Goal: Transaction & Acquisition: Purchase product/service

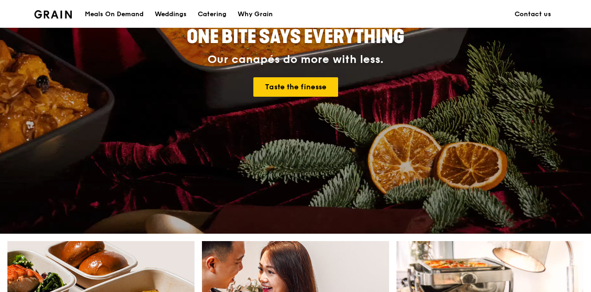
scroll to position [155, 0]
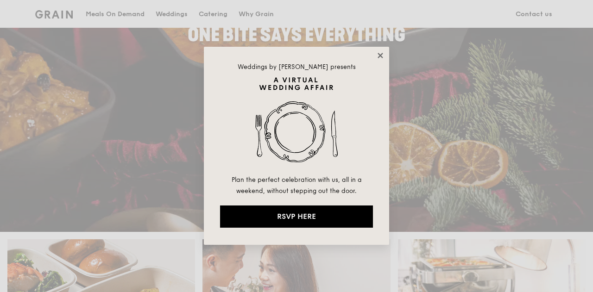
click at [379, 57] on icon at bounding box center [379, 55] width 5 height 5
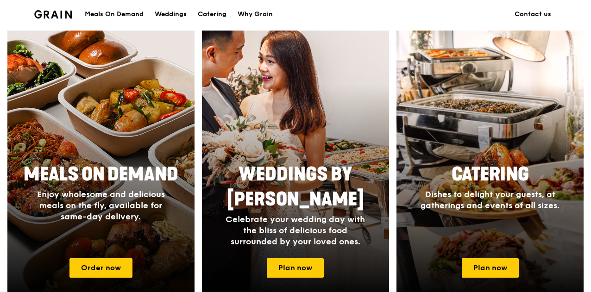
scroll to position [365, 0]
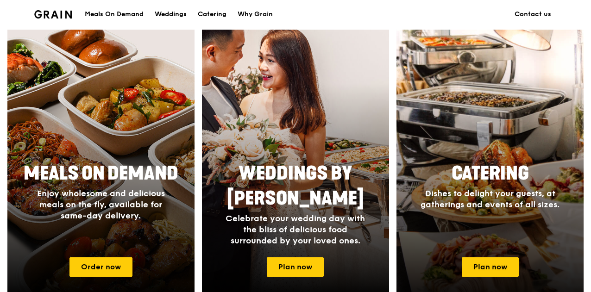
click at [510, 168] on div "Catering Dishes to delight your guests, at gatherings and events of all sizes." at bounding box center [489, 185] width 185 height 57
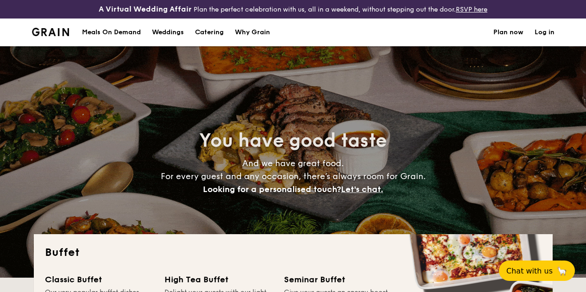
select select
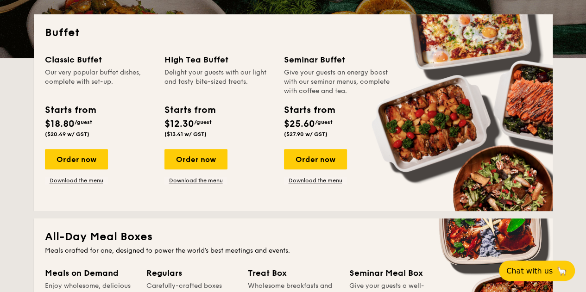
scroll to position [220, 0]
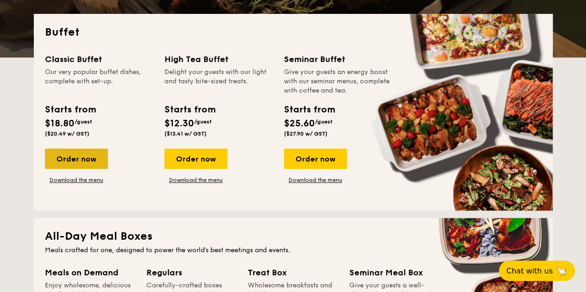
click at [87, 165] on div "Order now" at bounding box center [76, 159] width 63 height 20
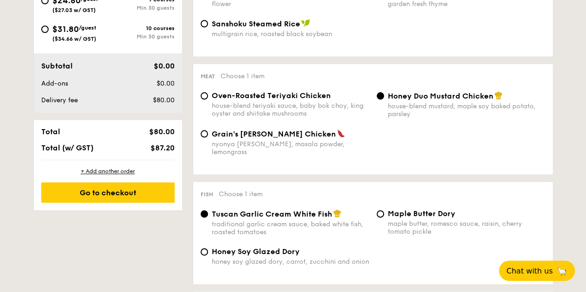
scroll to position [246, 0]
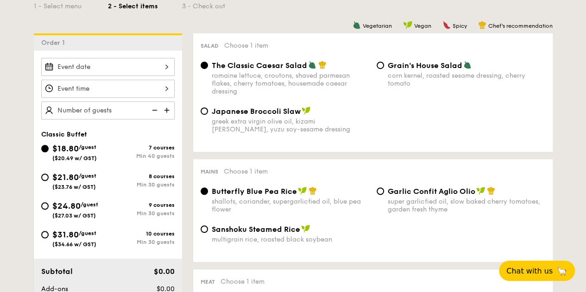
select select
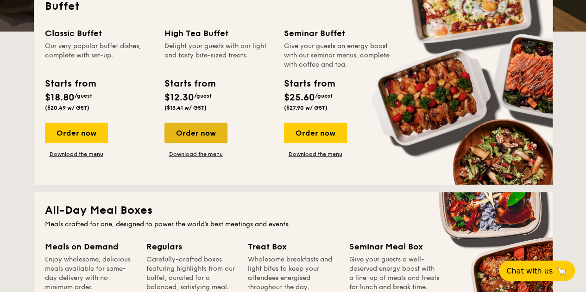
click at [192, 139] on div "Order now" at bounding box center [195, 133] width 63 height 20
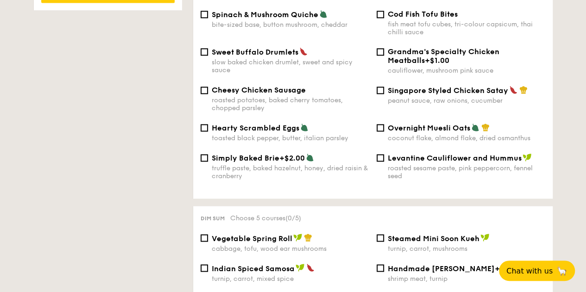
scroll to position [660, 0]
